Goal: Check status: Check status

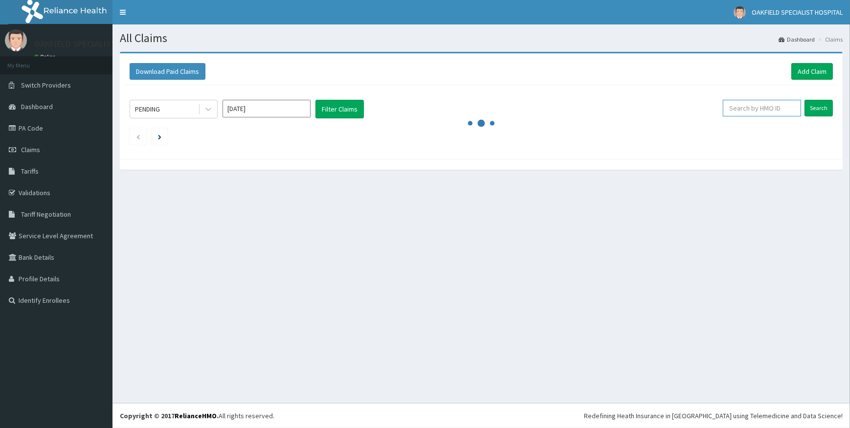
click at [753, 111] on input "text" at bounding box center [762, 108] width 78 height 17
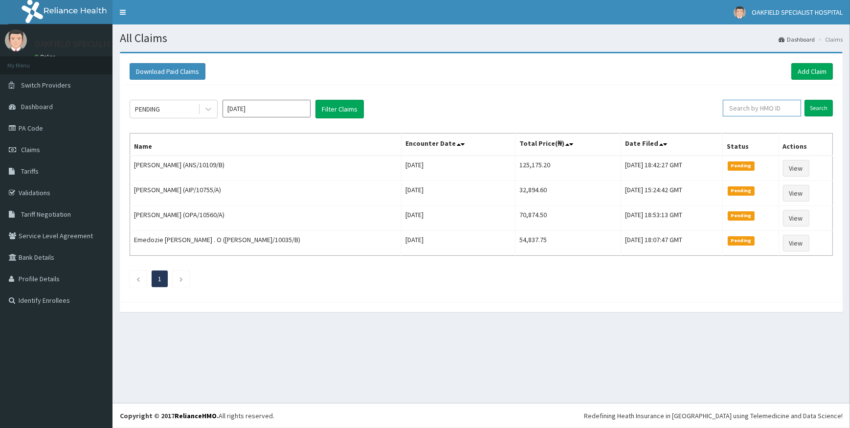
paste input "SFA/11634/A"
type input "SFA/11634/A"
click at [813, 106] on input "Search" at bounding box center [818, 108] width 28 height 17
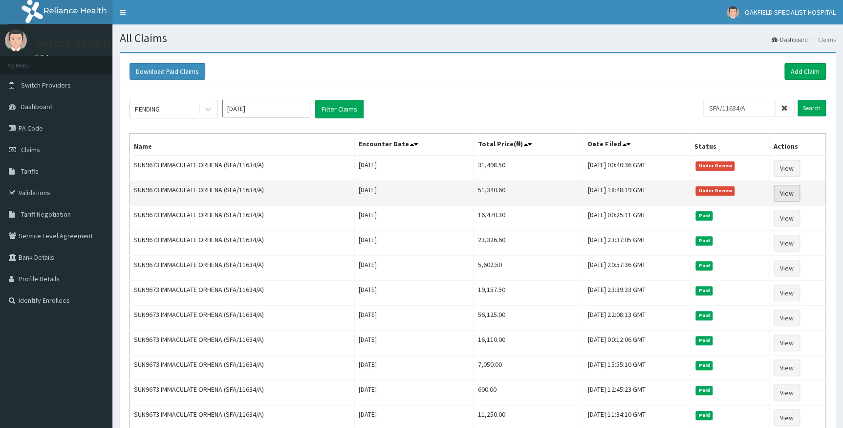
click at [788, 193] on link "View" at bounding box center [787, 193] width 26 height 17
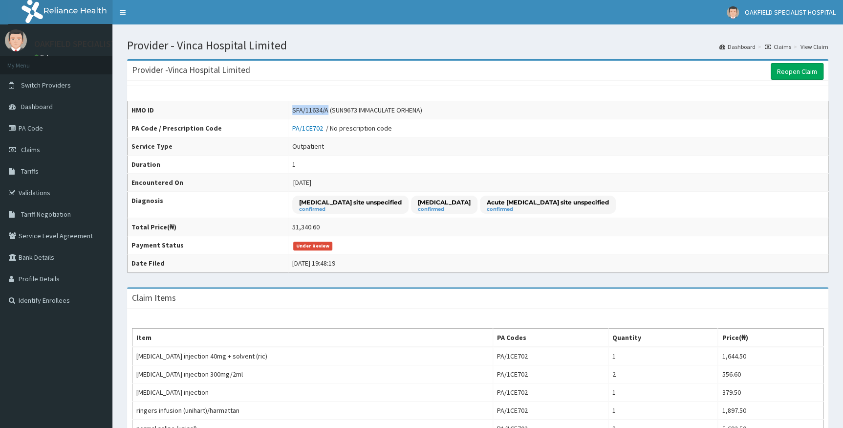
drag, startPoint x: 275, startPoint y: 112, endPoint x: 309, endPoint y: 112, distance: 33.7
click at [309, 112] on div "SFA/11634/A (SUN9673 IMMACULATE ORHENA)" at bounding box center [357, 110] width 130 height 10
copy div "SFA/11634/A"
click at [38, 132] on link "PA Code" at bounding box center [56, 128] width 112 height 22
